Goal: Task Accomplishment & Management: Use online tool/utility

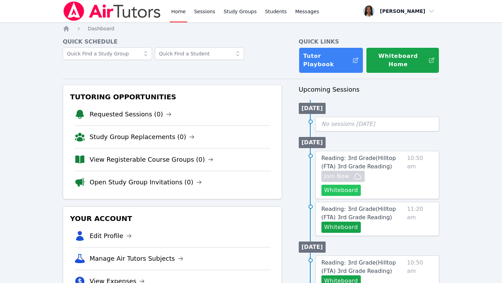
click at [360, 185] on button "Whiteboard" at bounding box center [340, 190] width 39 height 11
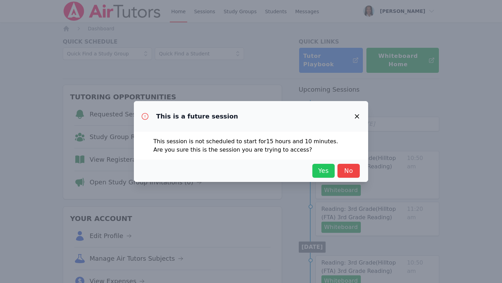
click at [319, 172] on span "Yes" at bounding box center [323, 171] width 15 height 10
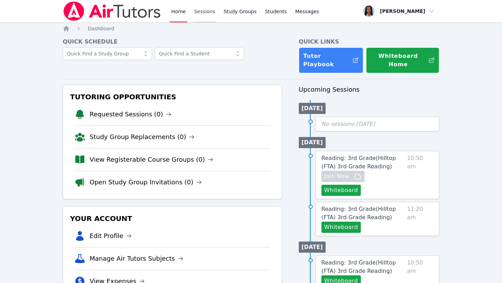
click at [209, 15] on link "Sessions" at bounding box center [205, 11] width 24 height 22
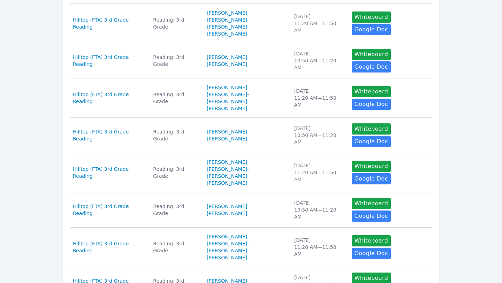
scroll to position [257, 0]
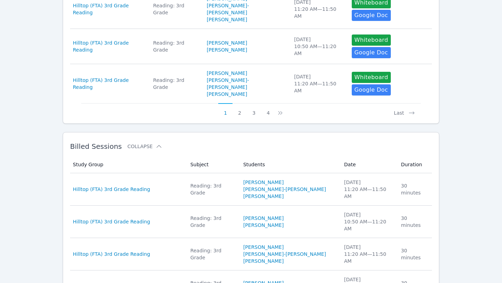
scroll to position [437, 0]
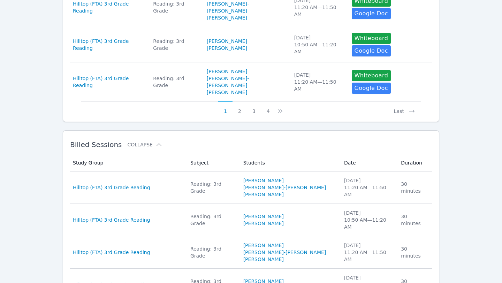
click at [160, 216] on div "Hilltop (FTA) 3rd Grade Reading" at bounding box center [127, 219] width 109 height 7
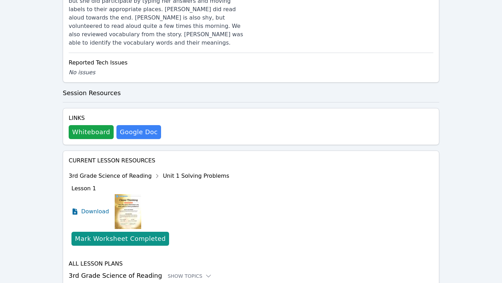
scroll to position [355, 0]
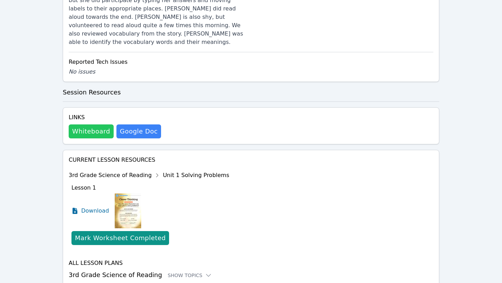
click at [95, 124] on button "Whiteboard" at bounding box center [91, 131] width 45 height 14
